Goal: Navigation & Orientation: Find specific page/section

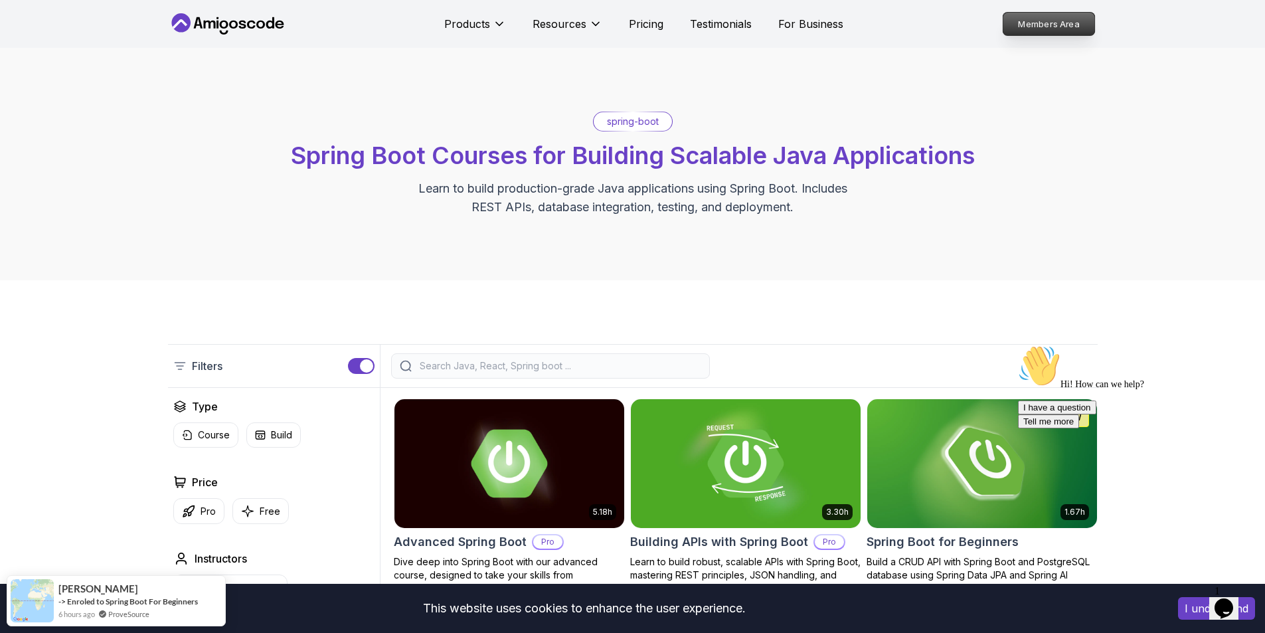
click at [1053, 25] on p "Members Area" at bounding box center [1049, 24] width 92 height 23
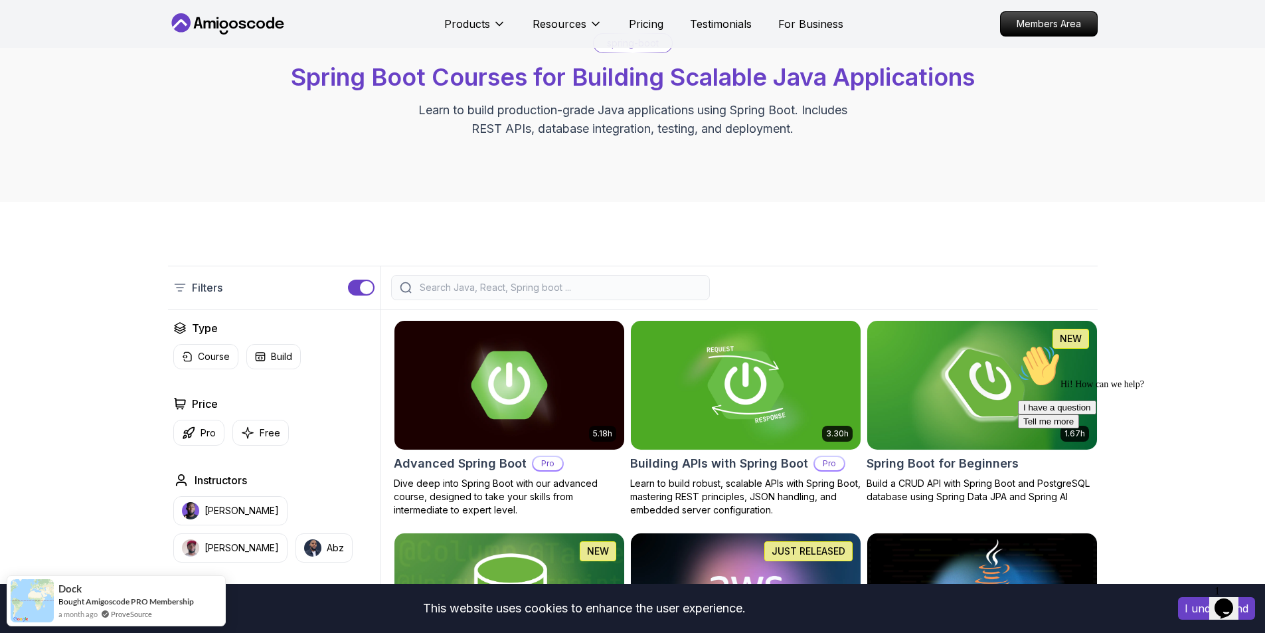
scroll to position [266, 0]
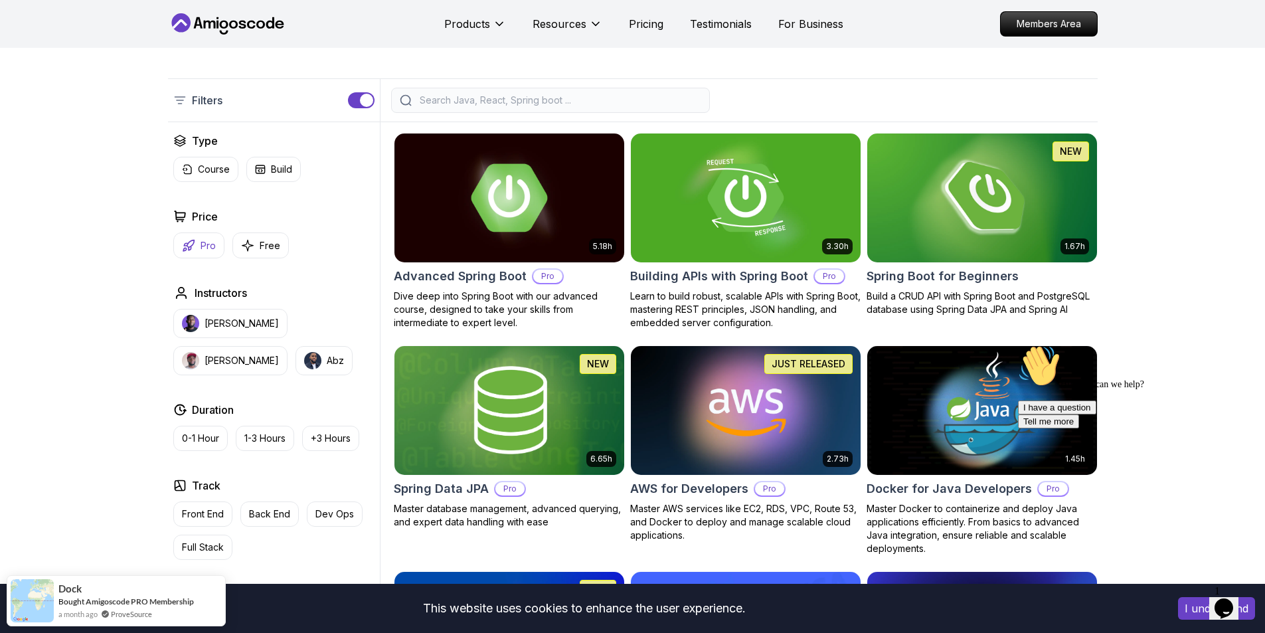
click at [206, 246] on p "Pro" at bounding box center [208, 245] width 15 height 13
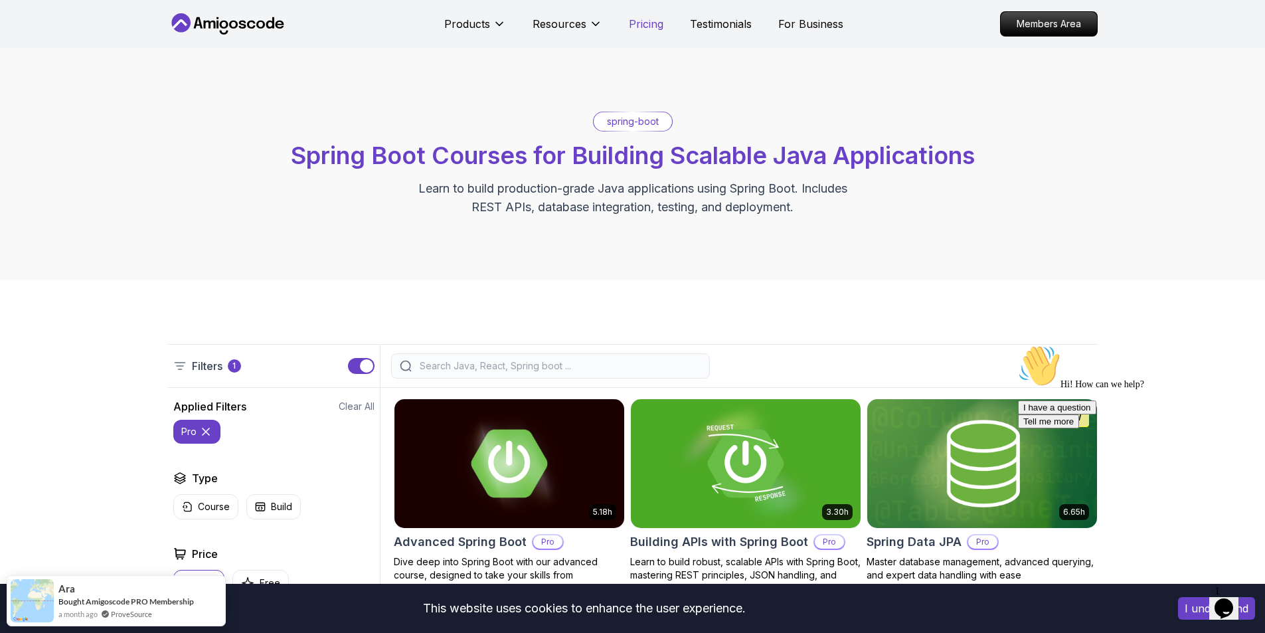
click at [644, 23] on p "Pricing" at bounding box center [646, 24] width 35 height 16
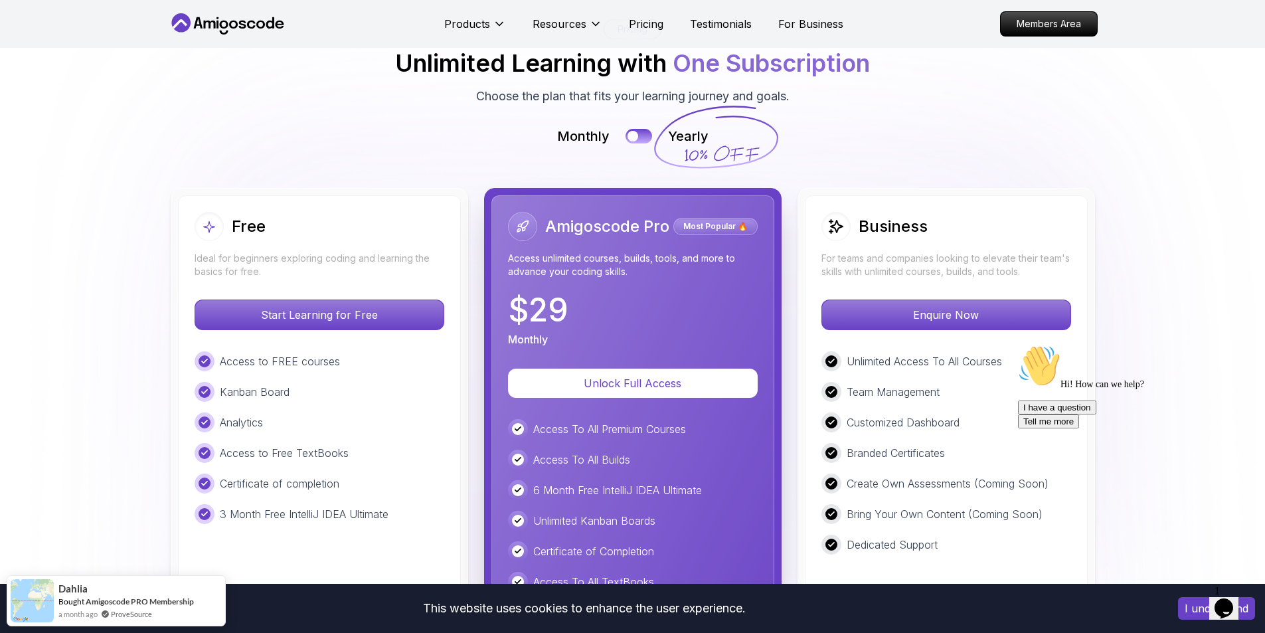
scroll to position [2931, 0]
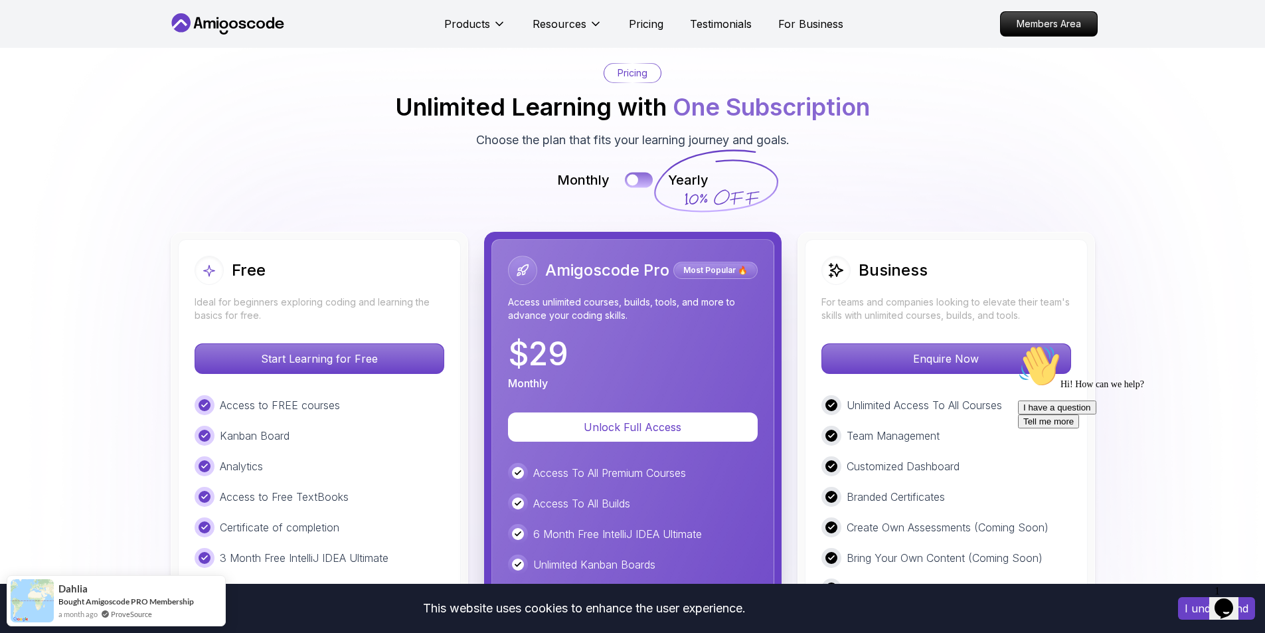
click at [641, 173] on button at bounding box center [639, 180] width 28 height 15
click at [627, 173] on button at bounding box center [639, 180] width 28 height 15
